Goal: Find contact information: Find contact information

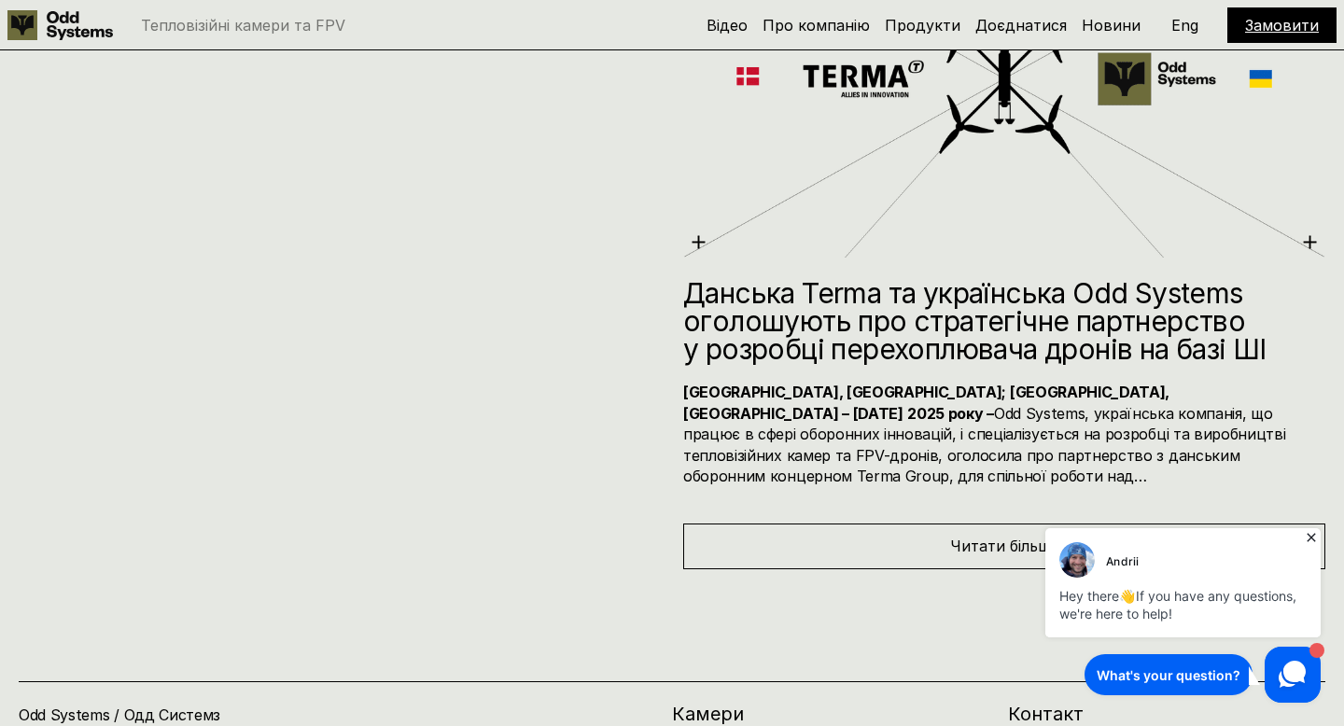
scroll to position [8787, 0]
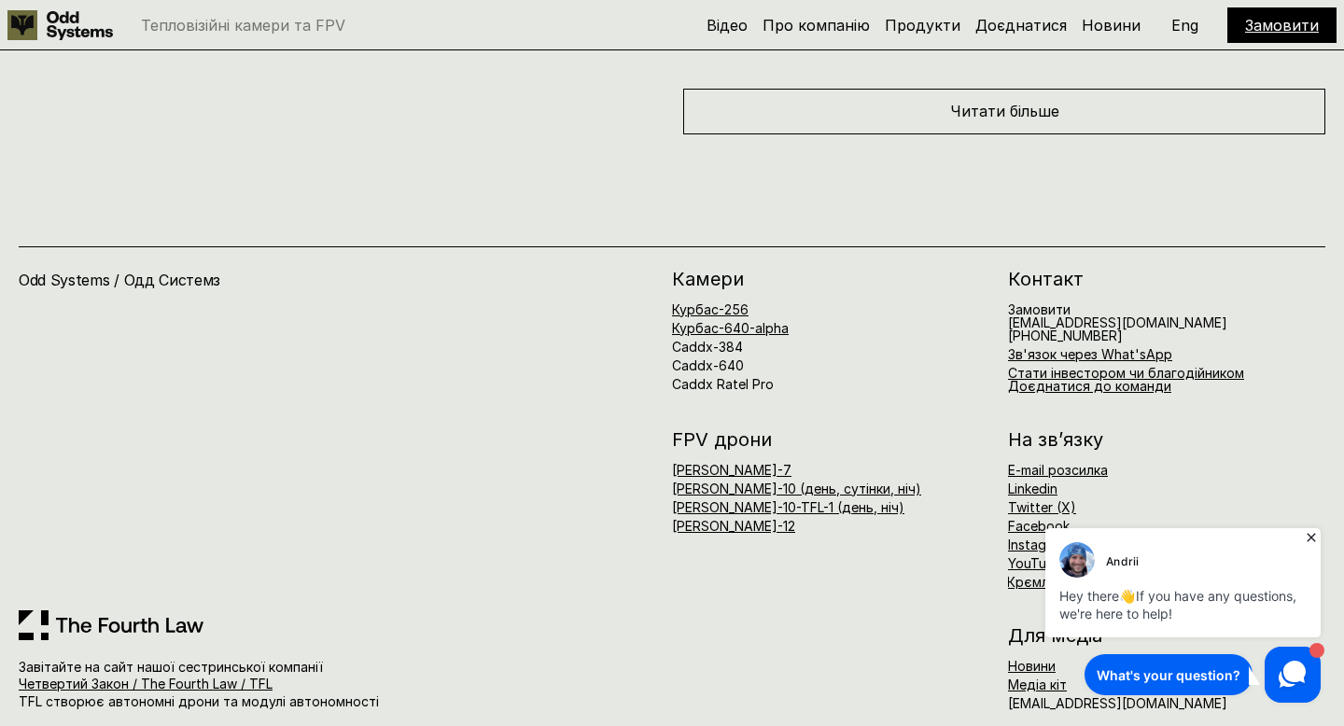
click at [1313, 533] on icon at bounding box center [1311, 537] width 19 height 19
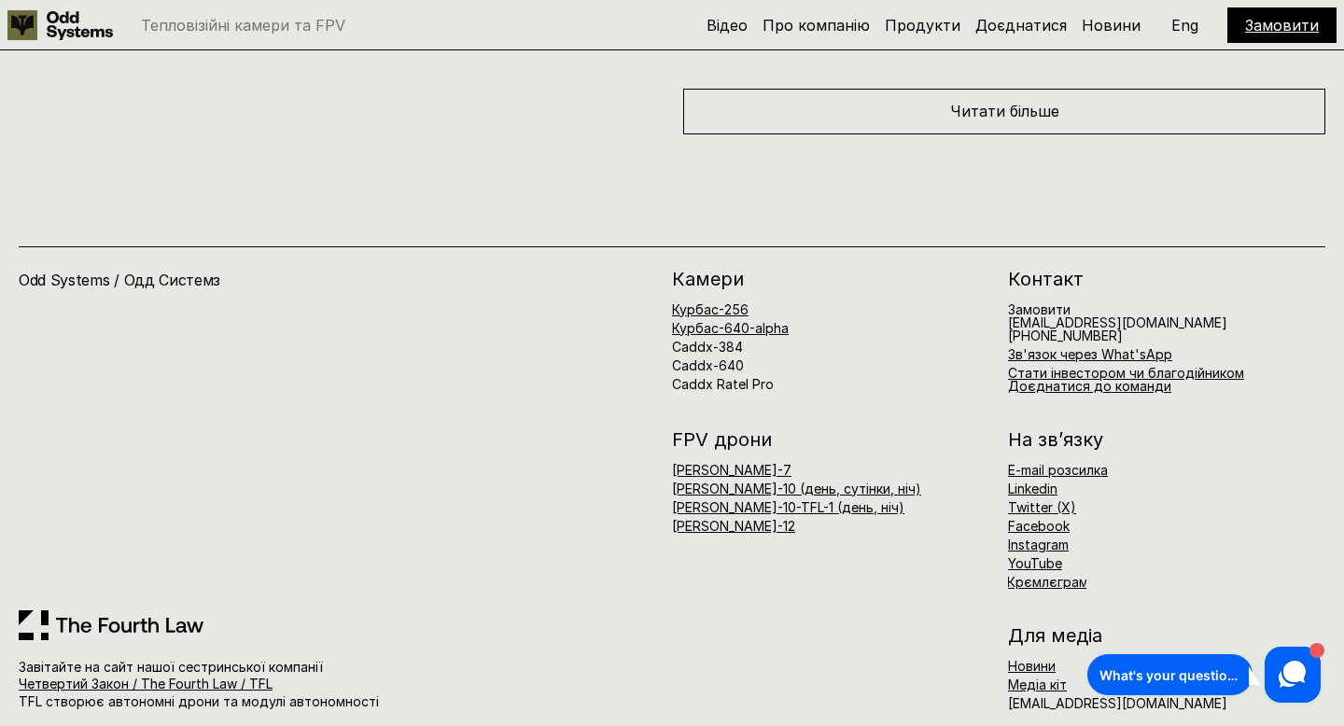
click at [1028, 697] on h6 "[EMAIL_ADDRESS][DOMAIN_NAME]" at bounding box center [1117, 703] width 219 height 13
copy body "[EMAIL_ADDRESS][DOMAIN_NAME]"
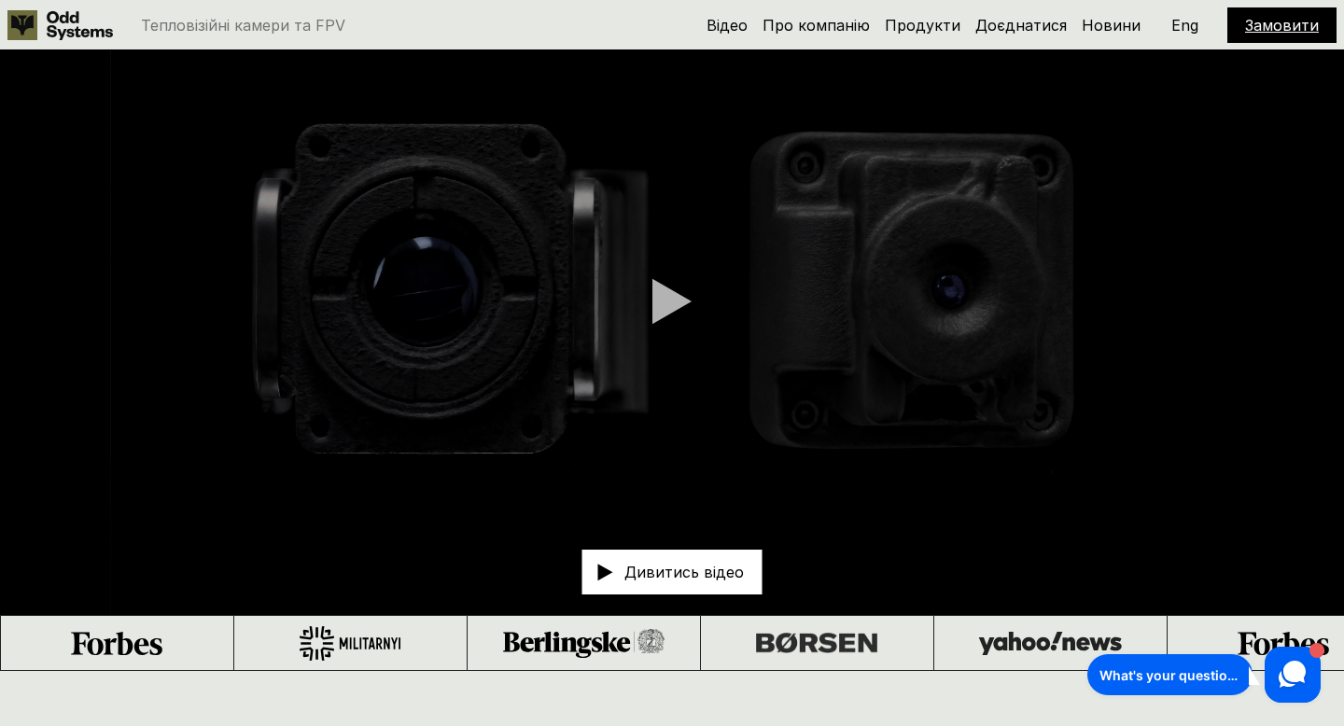
scroll to position [0, 0]
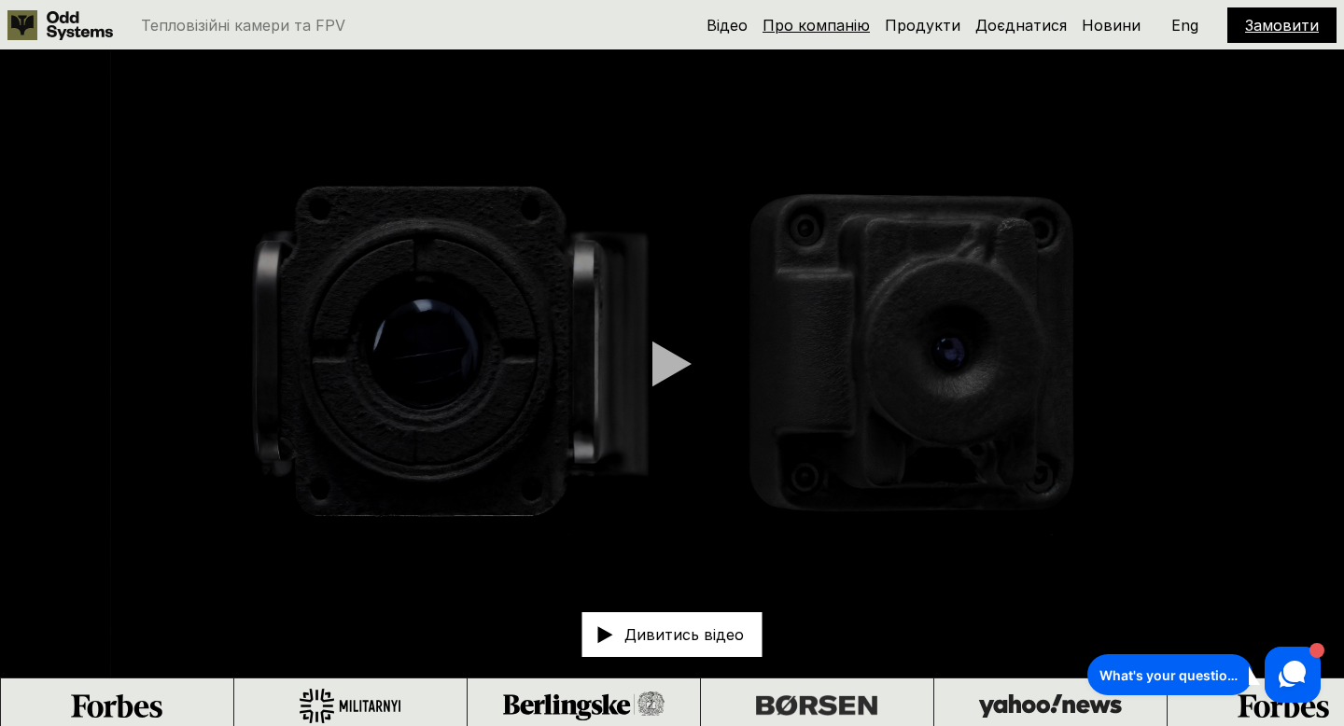
click at [835, 28] on link "Про компанію" at bounding box center [816, 25] width 107 height 19
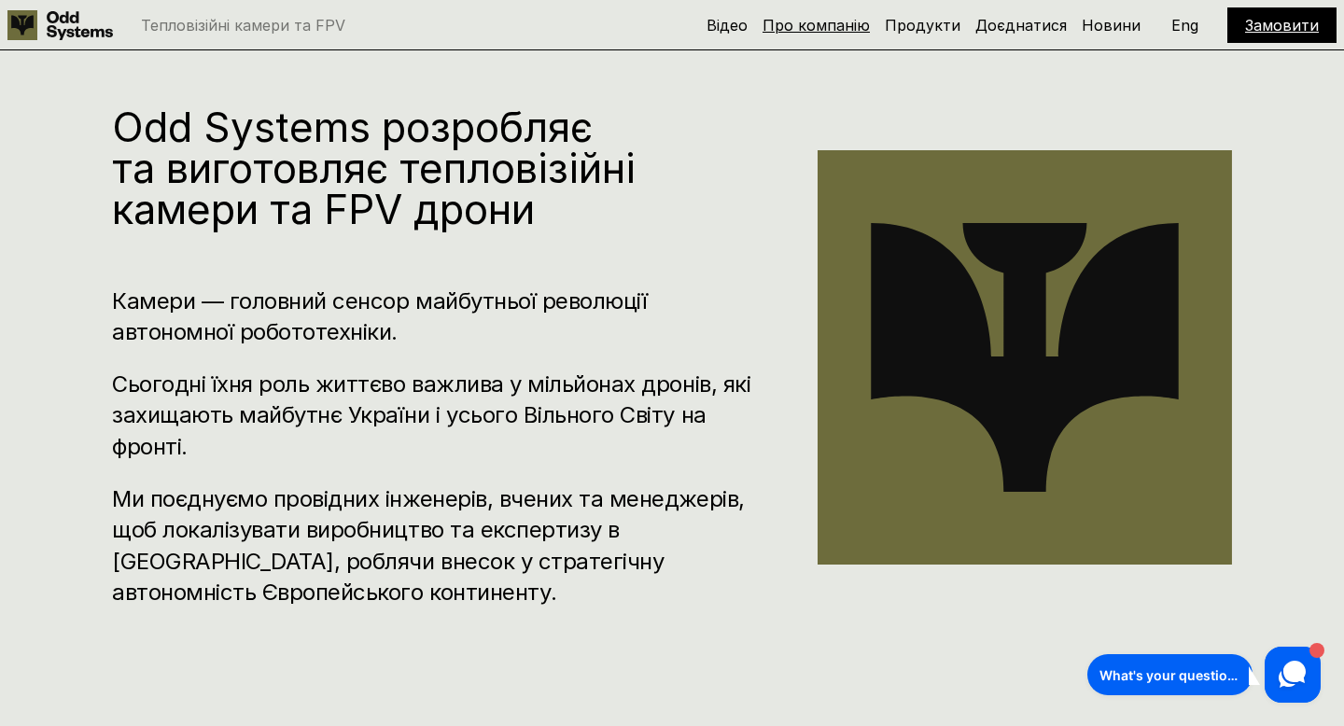
scroll to position [733, 0]
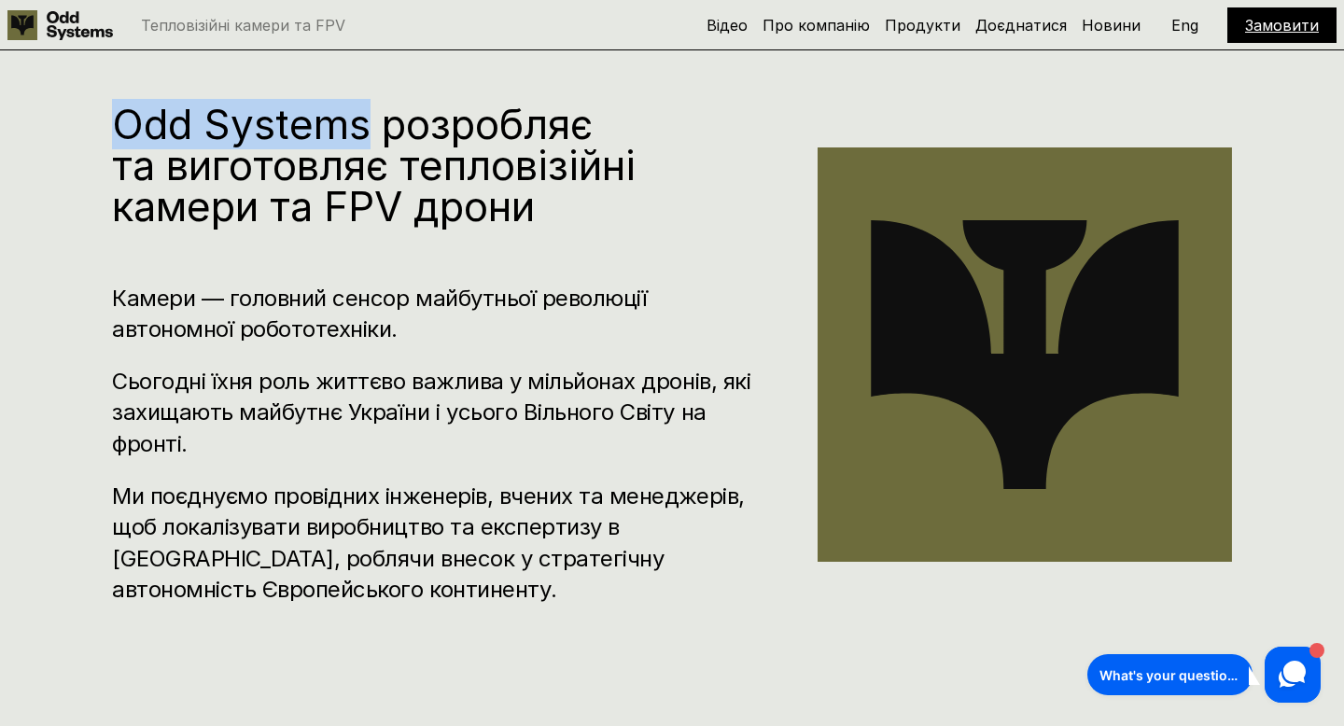
drag, startPoint x: 119, startPoint y: 121, endPoint x: 360, endPoint y: 125, distance: 241.8
click at [361, 125] on h1 "Odd Systems розробляє та виготовляє тепловізійні камери та FPV дрони" at bounding box center [437, 165] width 650 height 123
copy h1 "Odd Systems"
